Goal: Information Seeking & Learning: Understand process/instructions

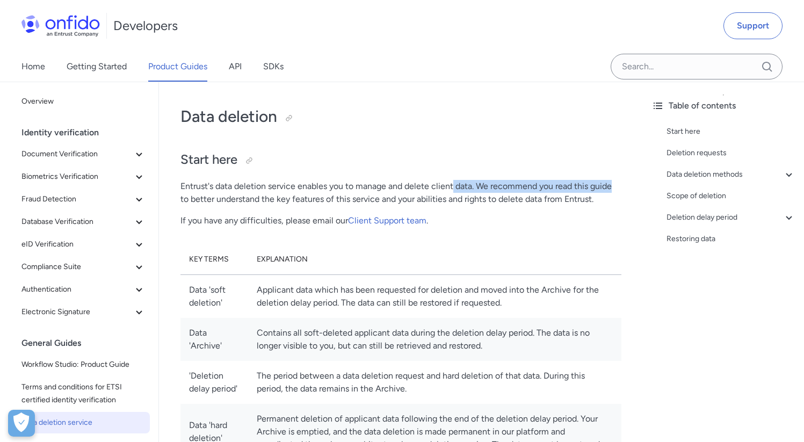
drag, startPoint x: 454, startPoint y: 184, endPoint x: 616, endPoint y: 192, distance: 161.9
click at [616, 192] on p "Entrust's data deletion service enables you to manage and delete client data. W…" at bounding box center [400, 193] width 441 height 26
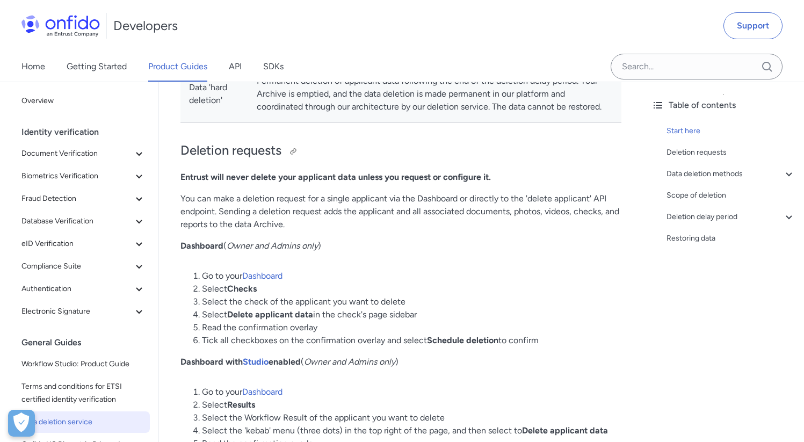
scroll to position [345, 0]
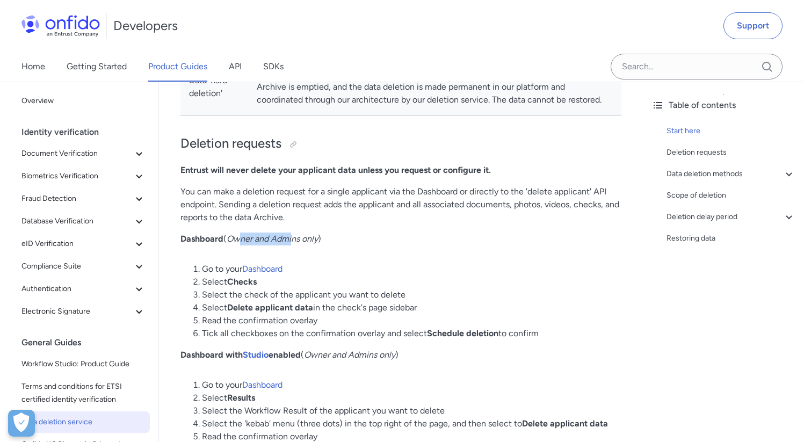
drag, startPoint x: 243, startPoint y: 280, endPoint x: 292, endPoint y: 280, distance: 48.9
click at [292, 244] on em "Owner and Admins only" at bounding box center [272, 239] width 91 height 10
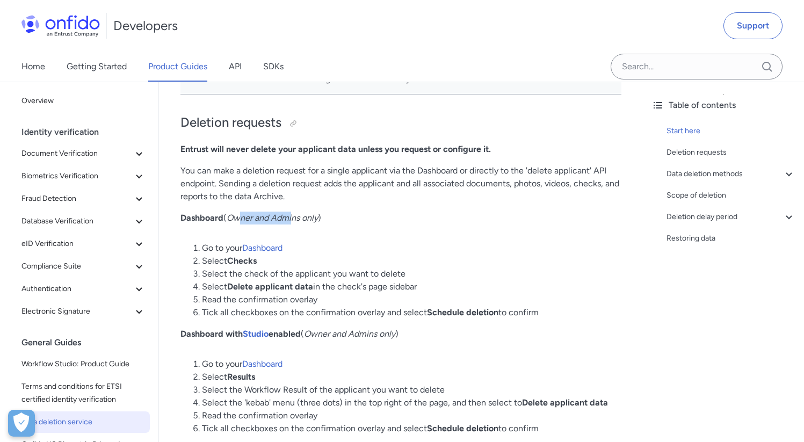
scroll to position [444, 0]
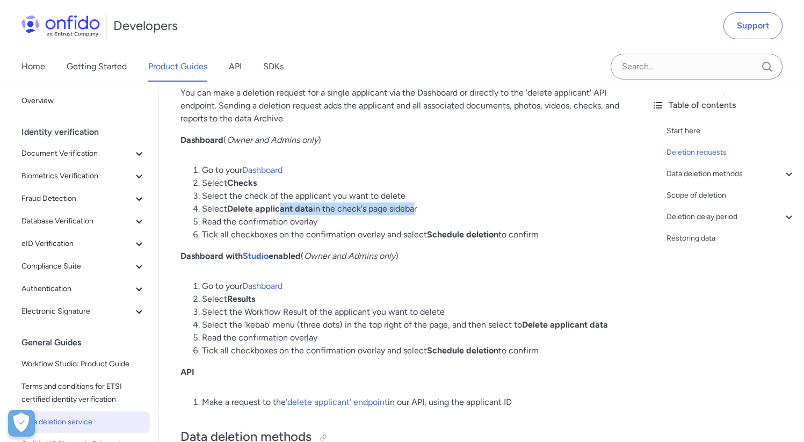
drag, startPoint x: 279, startPoint y: 250, endPoint x: 414, endPoint y: 250, distance: 134.8
click at [414, 215] on li "Select Delete applicant data in the check's page sidebar" at bounding box center [412, 209] width 420 height 13
drag, startPoint x: 269, startPoint y: 261, endPoint x: 316, endPoint y: 260, distance: 46.7
click at [316, 228] on li "Read the confirmation overlay" at bounding box center [412, 221] width 420 height 13
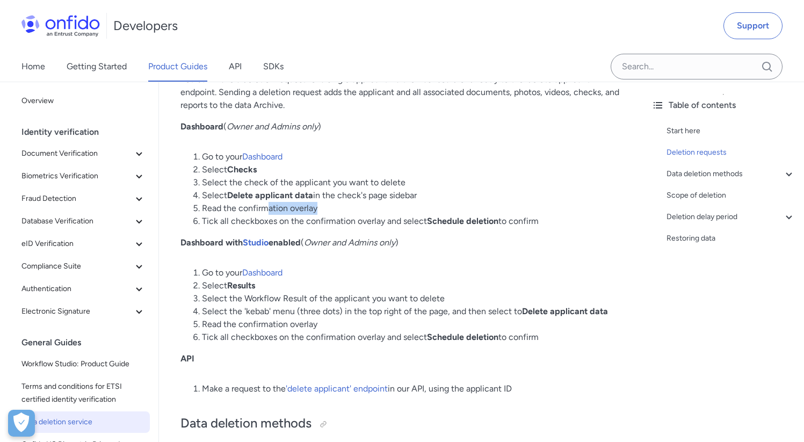
scroll to position [464, 0]
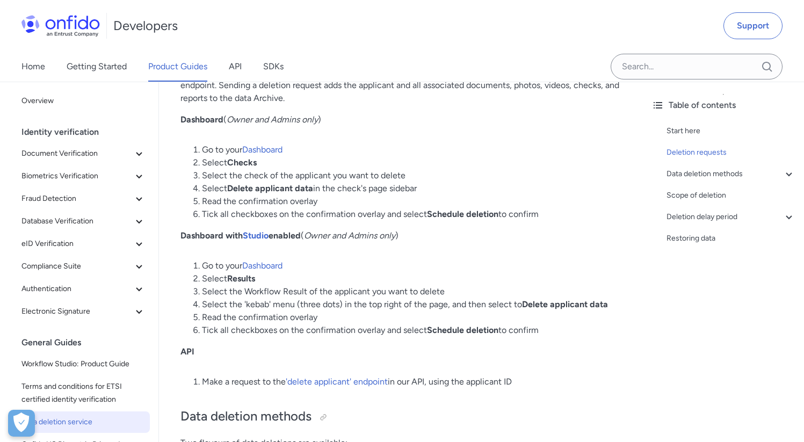
click at [448, 195] on li "Select Delete applicant data in the check's page sidebar" at bounding box center [412, 188] width 420 height 13
drag, startPoint x: 278, startPoint y: 256, endPoint x: 377, endPoint y: 250, distance: 99.0
click at [367, 221] on li "Tick all checkboxes on the confirmation overlay and select Schedule deletion to…" at bounding box center [412, 214] width 420 height 13
click at [409, 208] on li "Read the confirmation overlay" at bounding box center [412, 201] width 420 height 13
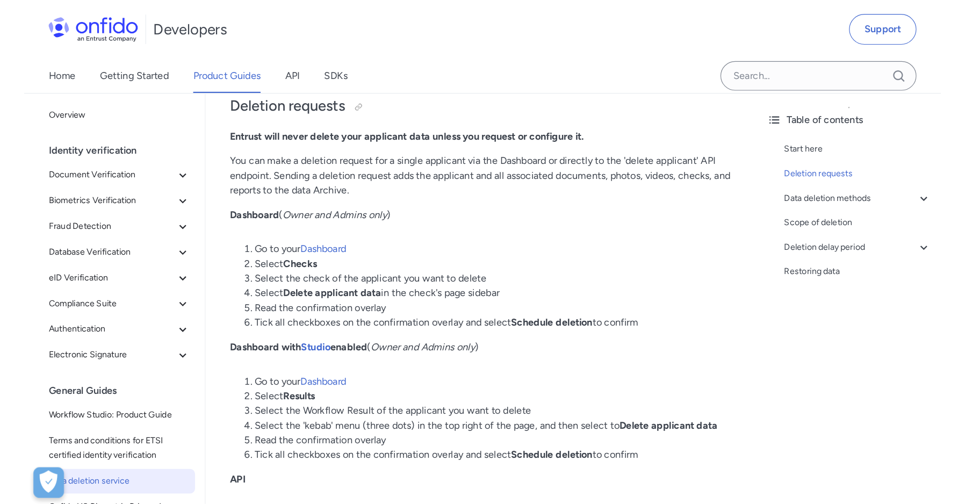
scroll to position [382, 0]
